Goal: Task Accomplishment & Management: Manage account settings

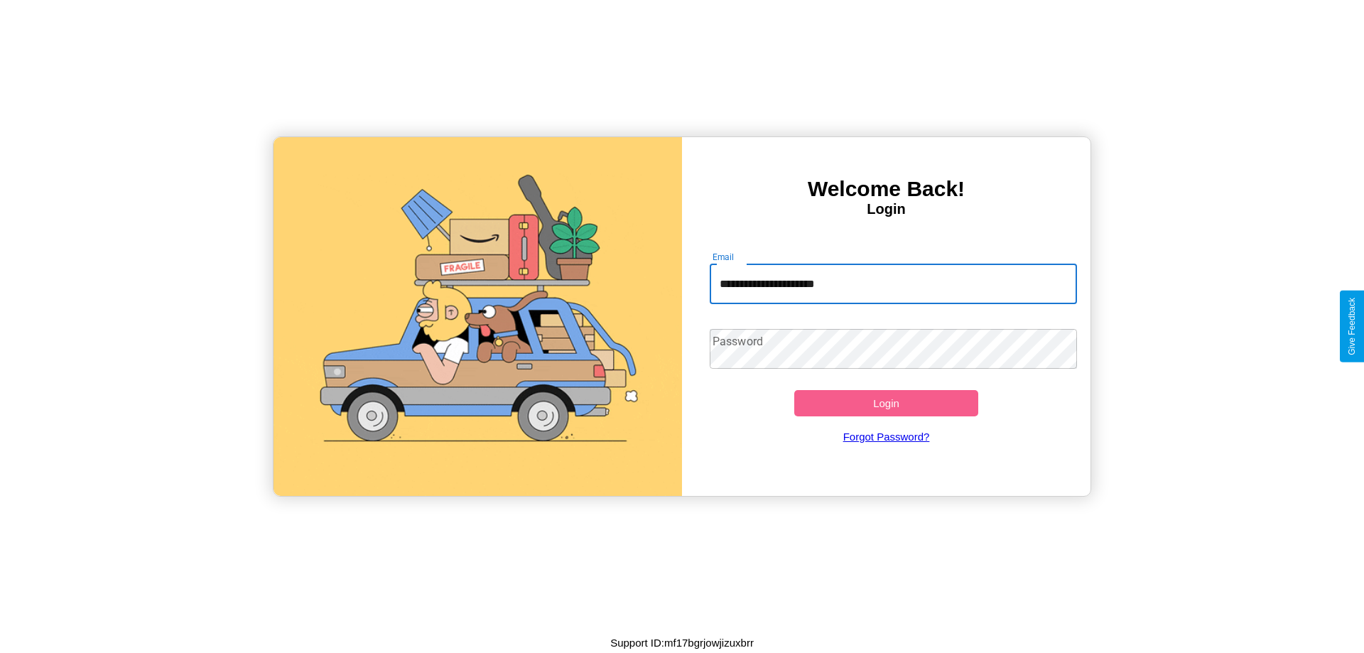
type input "**********"
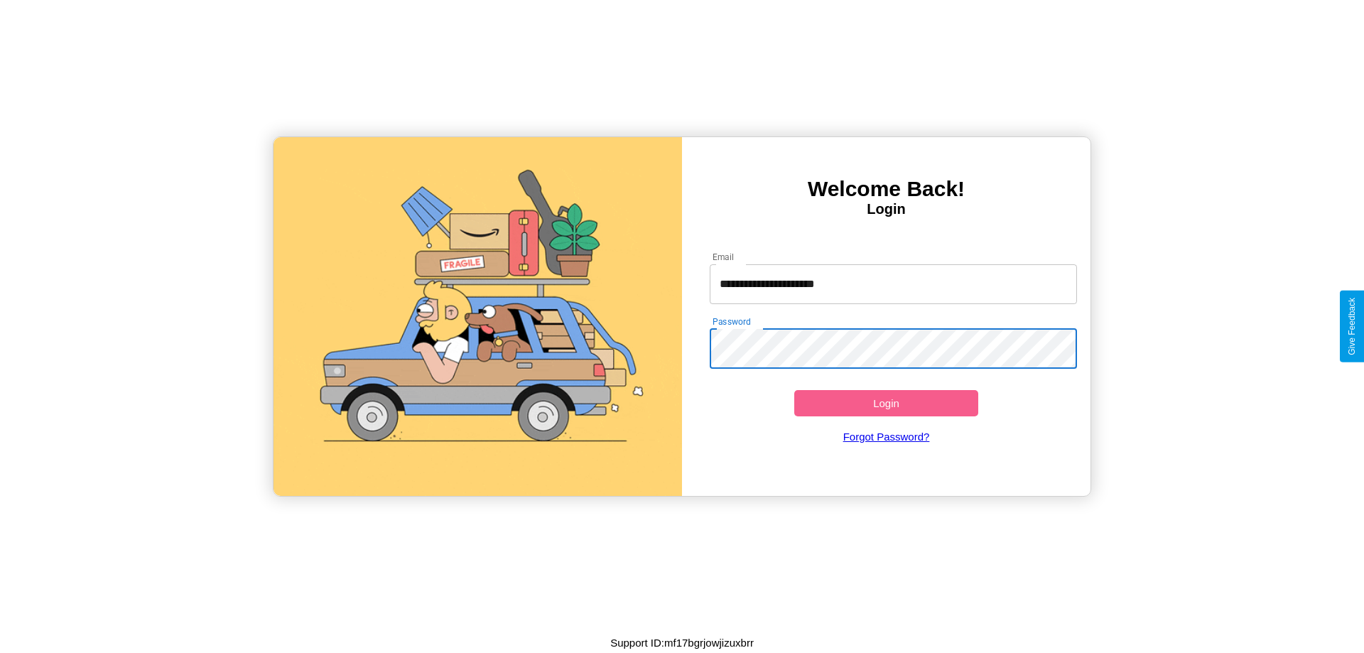
click at [886, 403] on button "Login" at bounding box center [886, 403] width 184 height 26
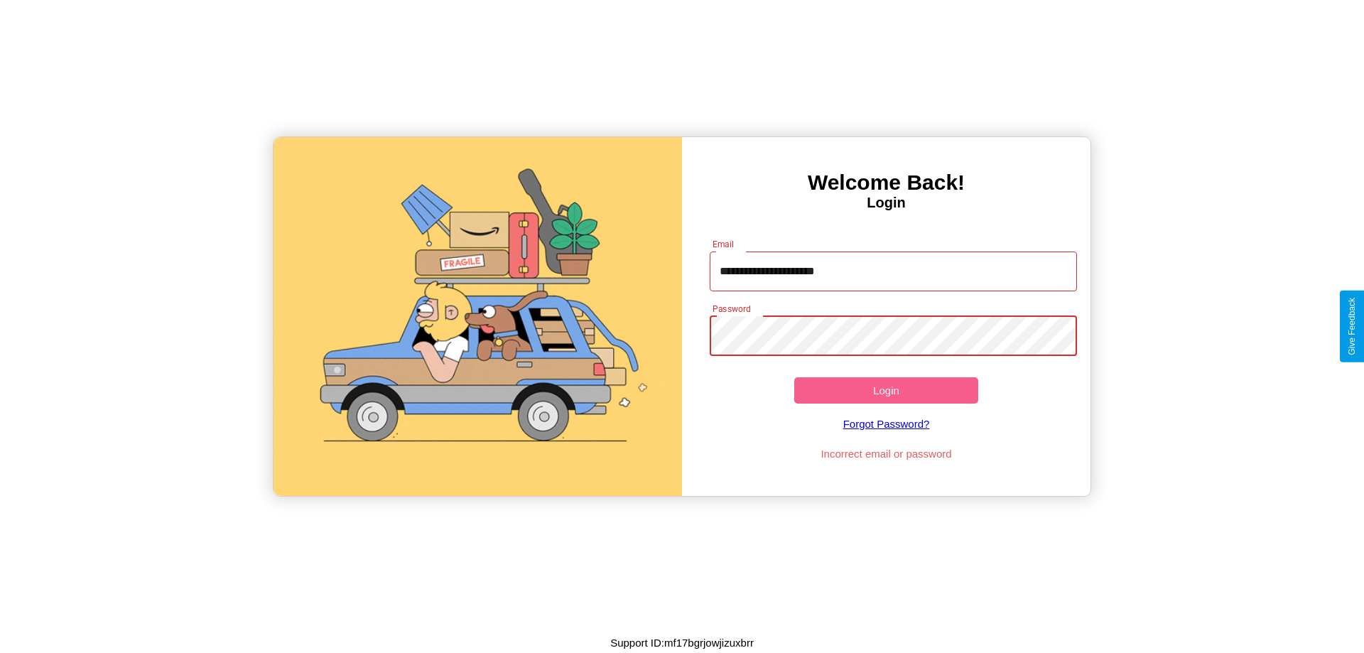
click at [886, 390] on button "Login" at bounding box center [886, 390] width 184 height 26
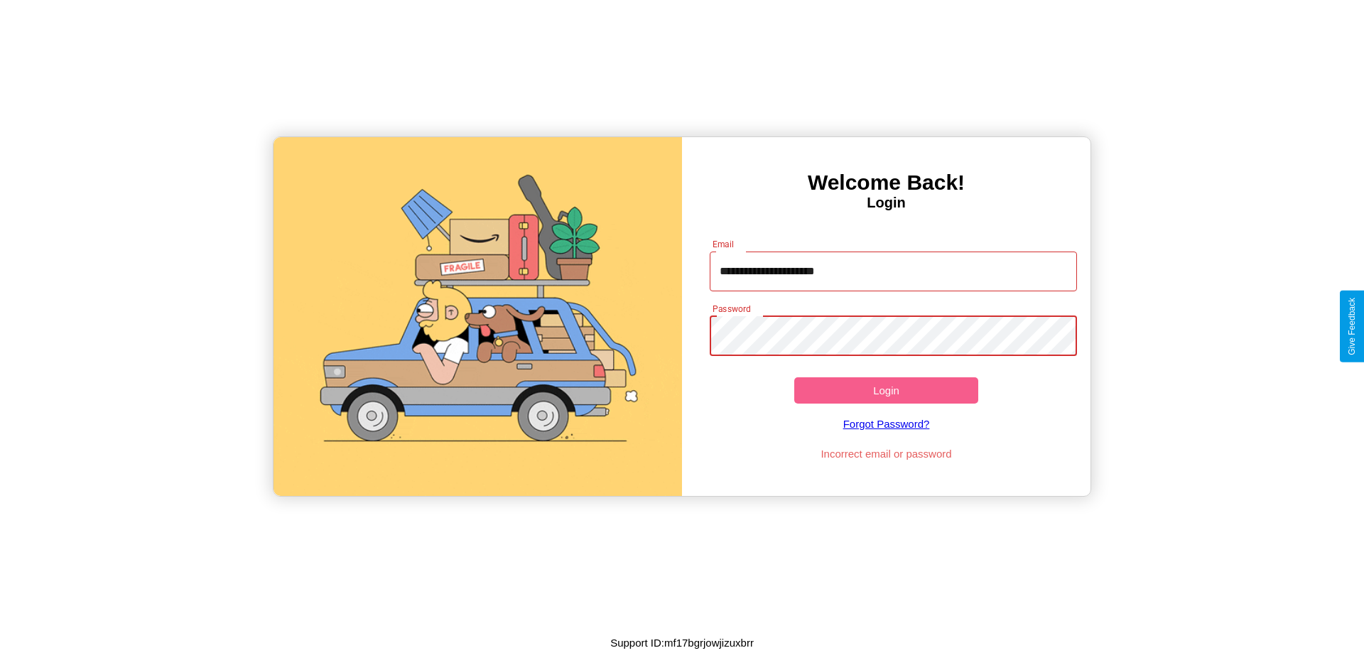
click at [886, 390] on button "Login" at bounding box center [886, 390] width 184 height 26
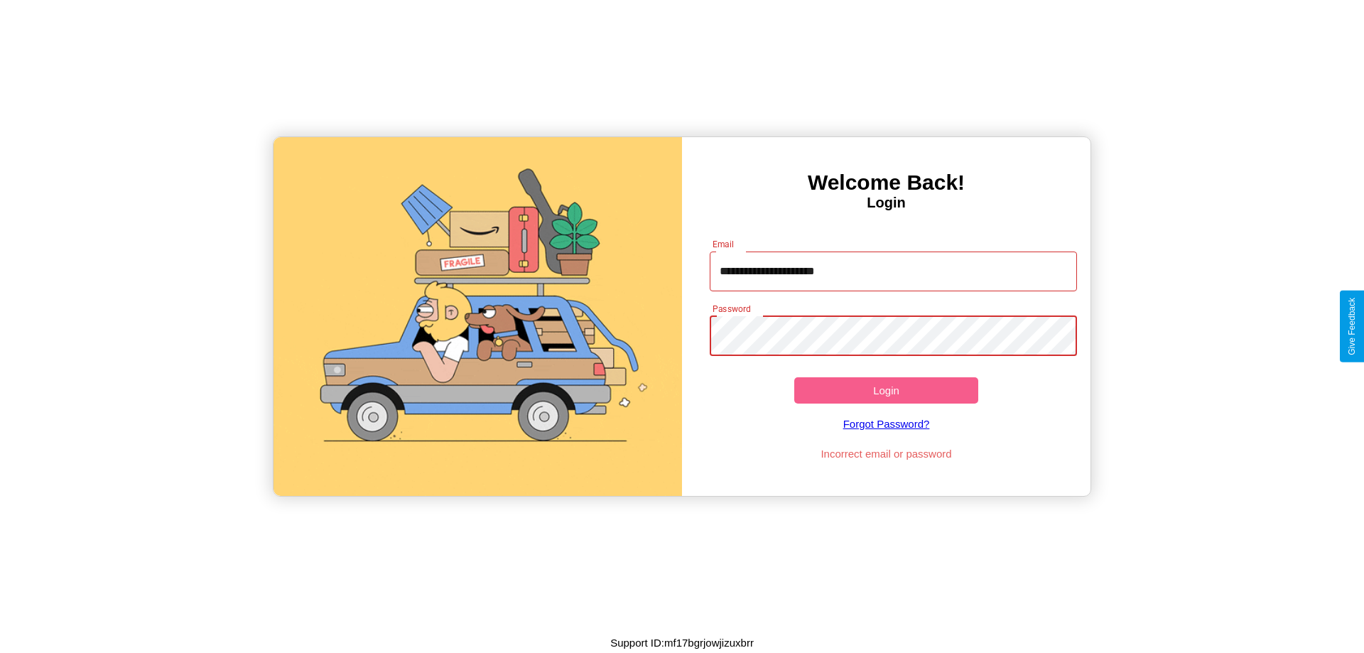
click at [886, 390] on button "Login" at bounding box center [886, 390] width 184 height 26
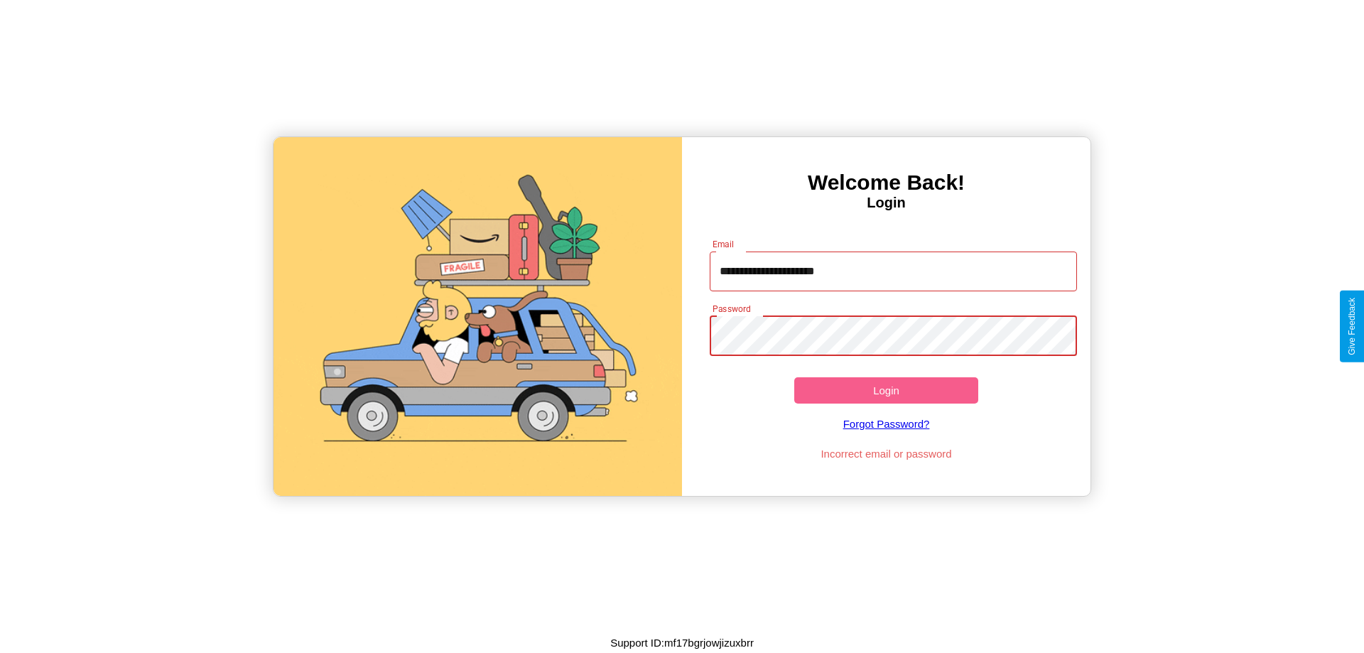
click at [886, 390] on button "Login" at bounding box center [886, 390] width 184 height 26
